Goal: Information Seeking & Learning: Learn about a topic

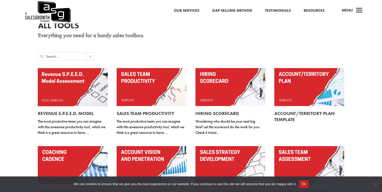
scroll to position [24, 0]
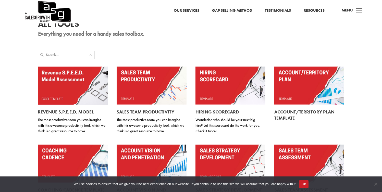
click at [308, 184] on button "Ok" at bounding box center [303, 184] width 9 height 8
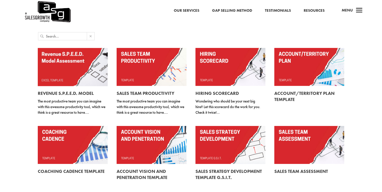
scroll to position [43, 0]
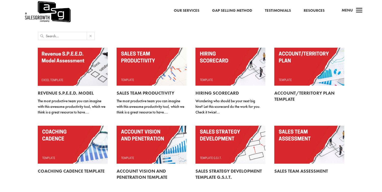
click at [137, 67] on link at bounding box center [152, 67] width 70 height 38
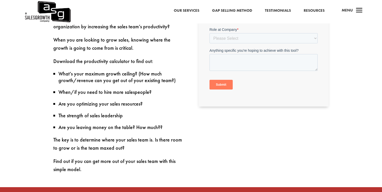
scroll to position [212, 0]
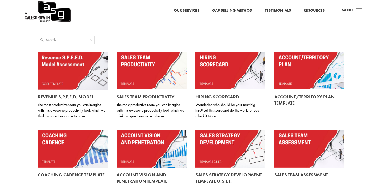
scroll to position [38, 0]
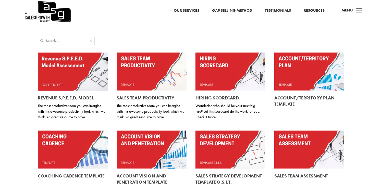
click at [55, 146] on link at bounding box center [73, 150] width 70 height 38
